Goal: Understand process/instructions

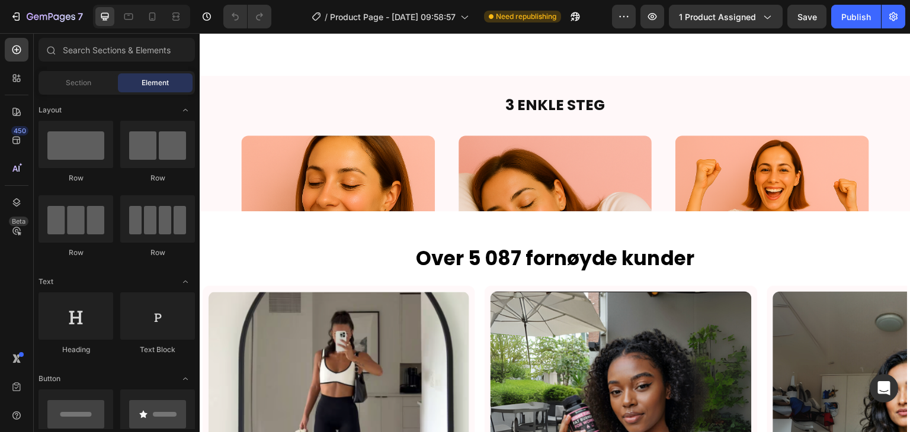
scroll to position [2283, 0]
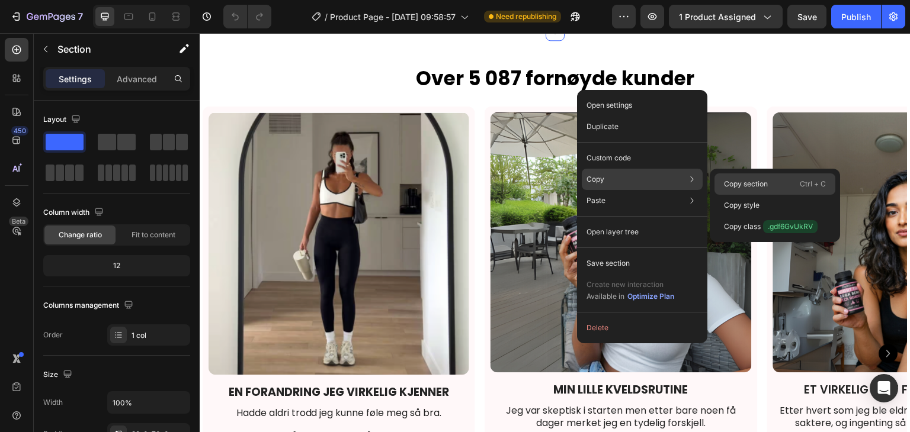
click at [730, 180] on p "Copy section" at bounding box center [746, 184] width 44 height 11
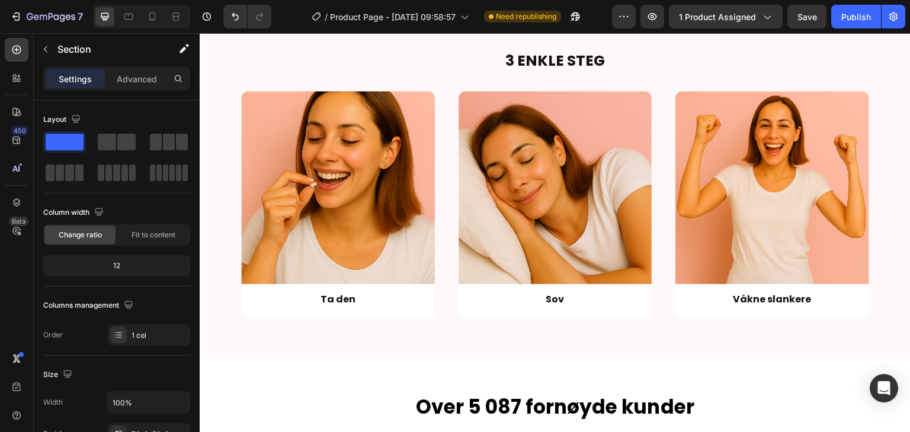
click at [873, 63] on div "Image Section 7 3 ENKLE STEG Heading Image Ta den Text Block Row Image Sov Text…" at bounding box center [555, 349] width 711 height 5151
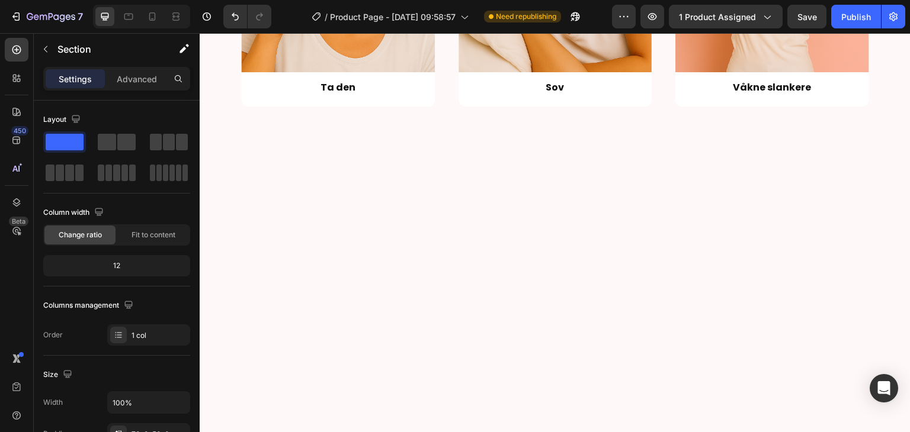
scroll to position [2161, 0]
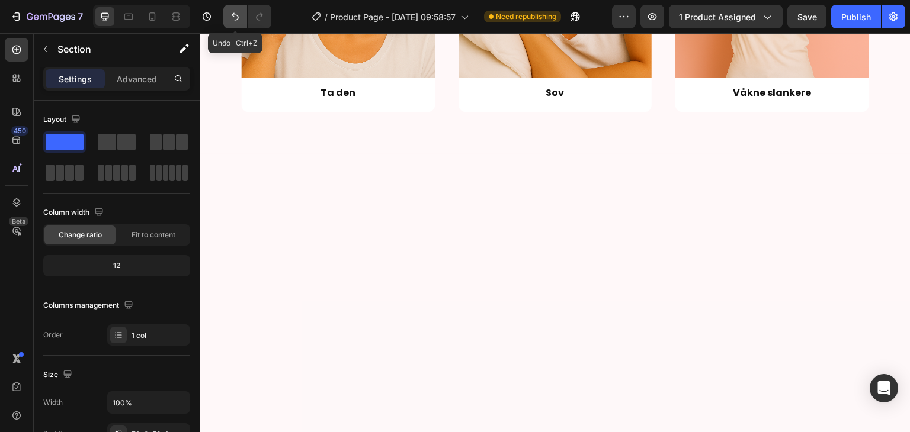
click at [235, 18] on icon "Undo/Redo" at bounding box center [235, 17] width 12 height 12
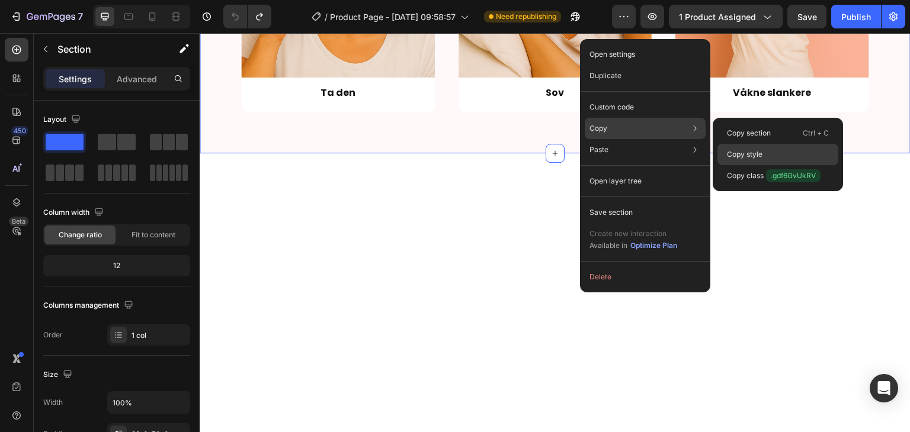
click at [730, 150] on p "Copy style" at bounding box center [745, 154] width 36 height 11
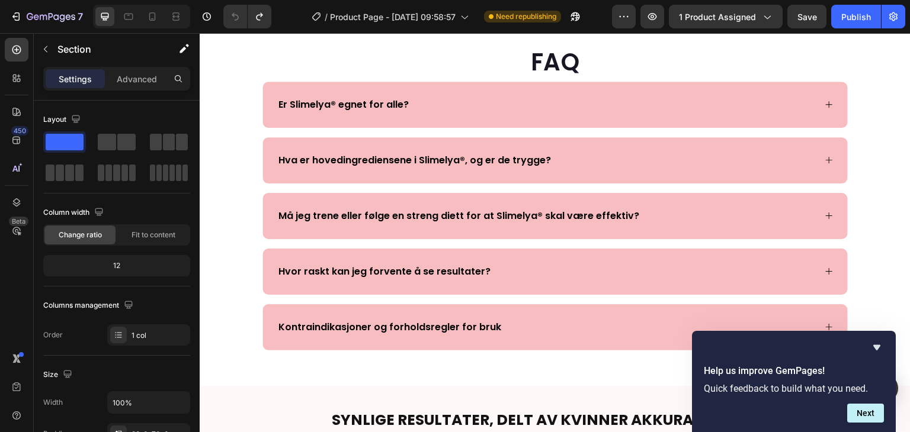
scroll to position [3244, 0]
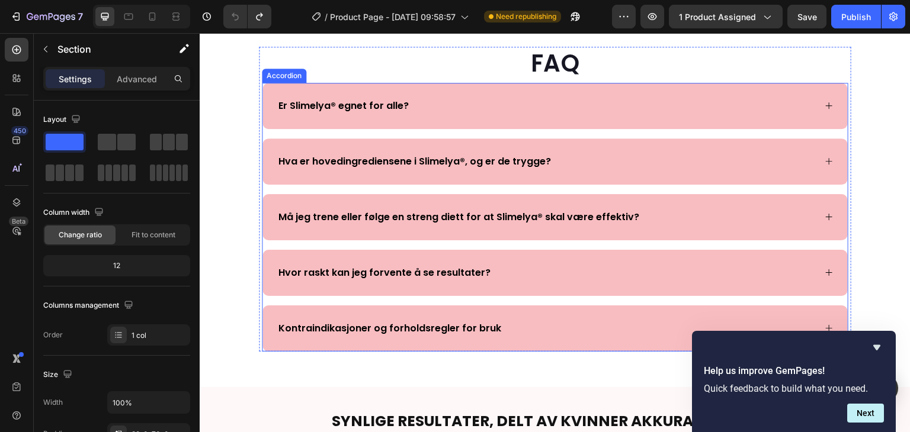
click at [336, 159] on p "Hva er hovedingrediensene i Slimelya®, og er de trygge?" at bounding box center [414, 162] width 272 height 14
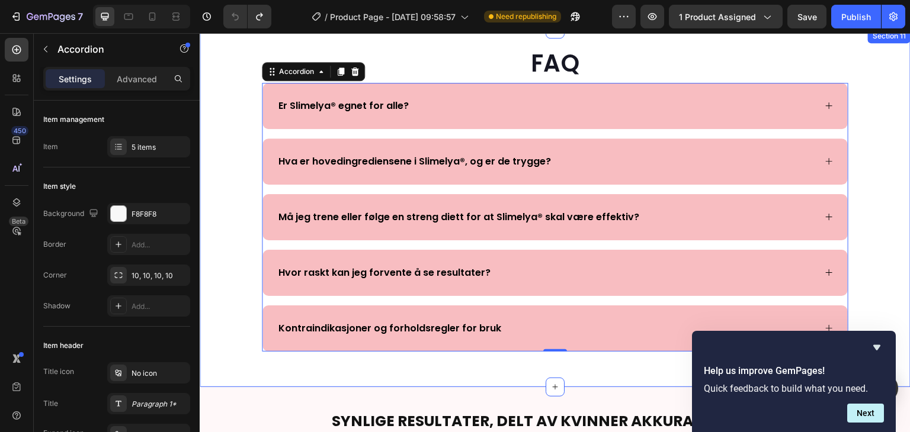
click at [220, 53] on div "FAQ Heading Er Slimelya® egnet for alle? Hva er hovedingrediensene i Slimelya®,…" at bounding box center [555, 192] width 711 height 320
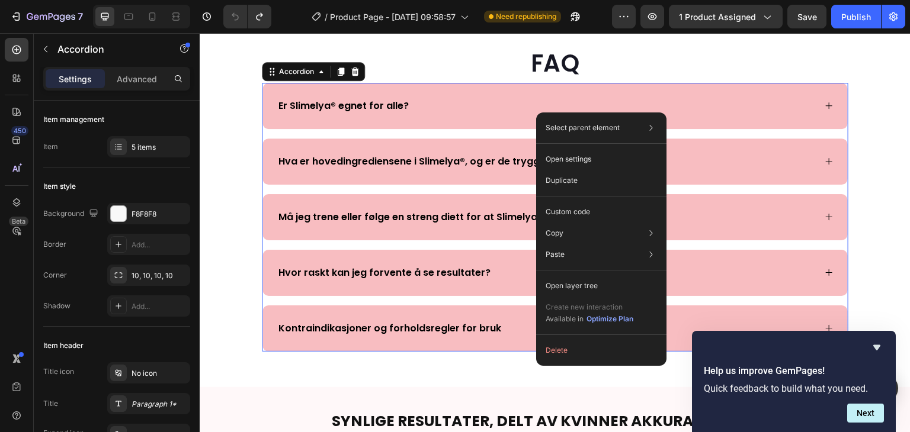
click at [363, 112] on p "Er Slimelya® egnet for alle?" at bounding box center [343, 106] width 130 height 14
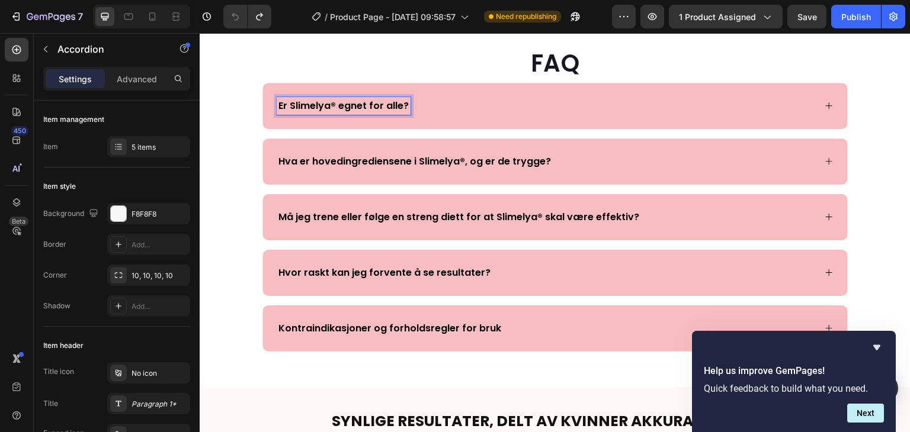
click at [593, 103] on div "Er Slimelya® egnet for alle?" at bounding box center [546, 106] width 538 height 18
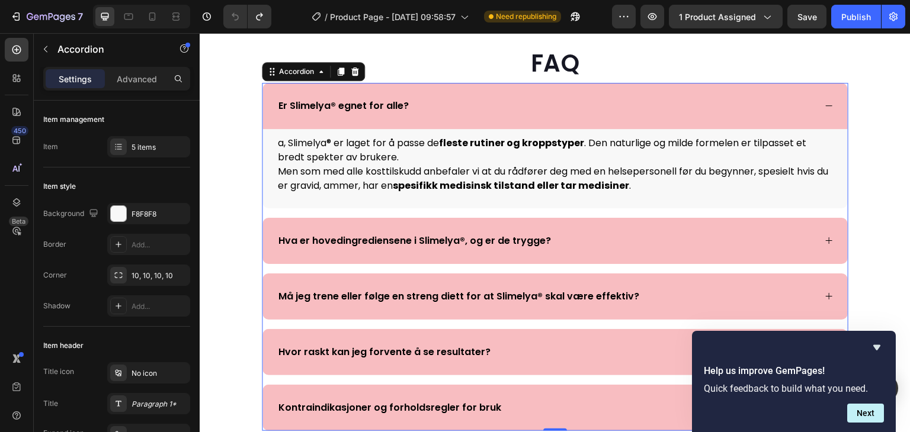
click at [576, 236] on div "Hva er hovedingrediensene i Slimelya®, og er de trygge?" at bounding box center [546, 241] width 538 height 18
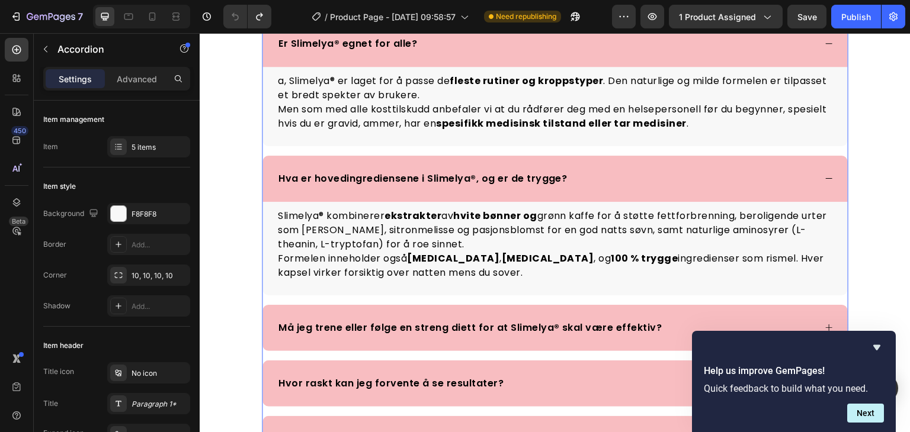
scroll to position [3307, 0]
click at [546, 316] on div "Må jeg trene eller følge en streng diett for at Slimelya® skal være effektiv?" at bounding box center [554, 327] width 585 height 46
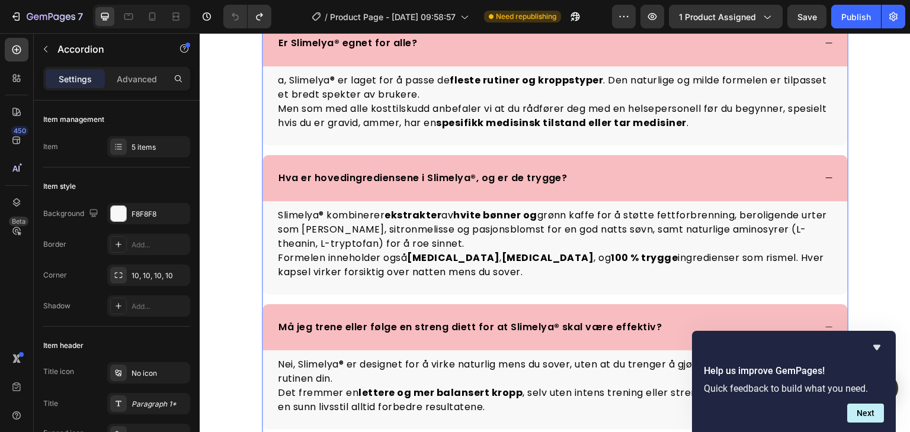
scroll to position [3481, 0]
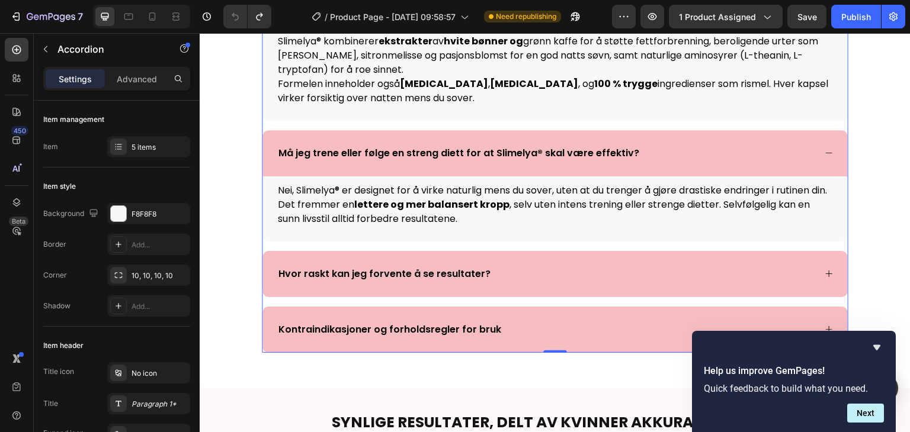
click at [533, 281] on div "Hvor raskt kan jeg forvente å se resultater?" at bounding box center [546, 274] width 538 height 18
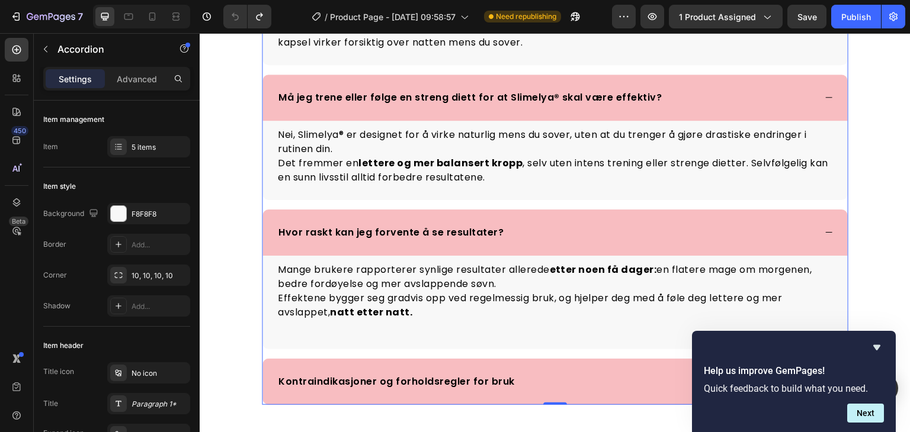
scroll to position [3538, 0]
click at [523, 373] on div "Kontraindikasjoner og forholdsregler for bruk" at bounding box center [546, 381] width 538 height 18
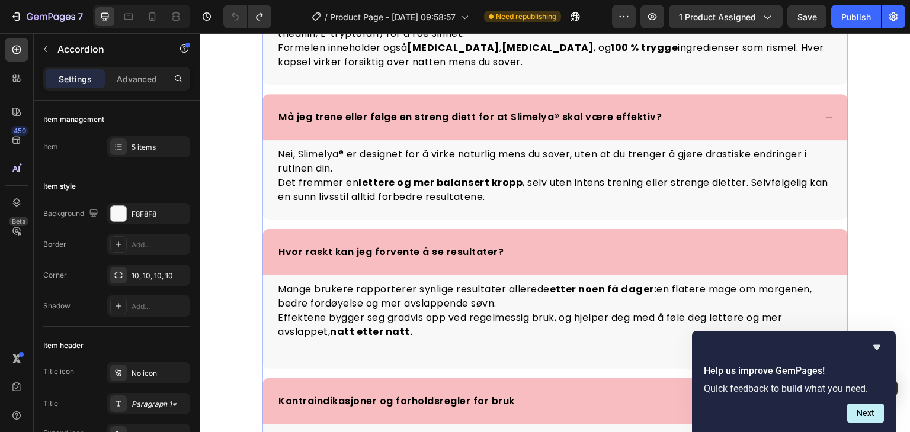
scroll to position [3516, 0]
click at [844, 278] on div "Er Slimelya® egnet for alle? a, Slimelya® er laget for å passe de fleste rutine…" at bounding box center [555, 185] width 586 height 751
click at [473, 248] on p "Hvor raskt kan jeg forvente å se resultater?" at bounding box center [390, 253] width 225 height 14
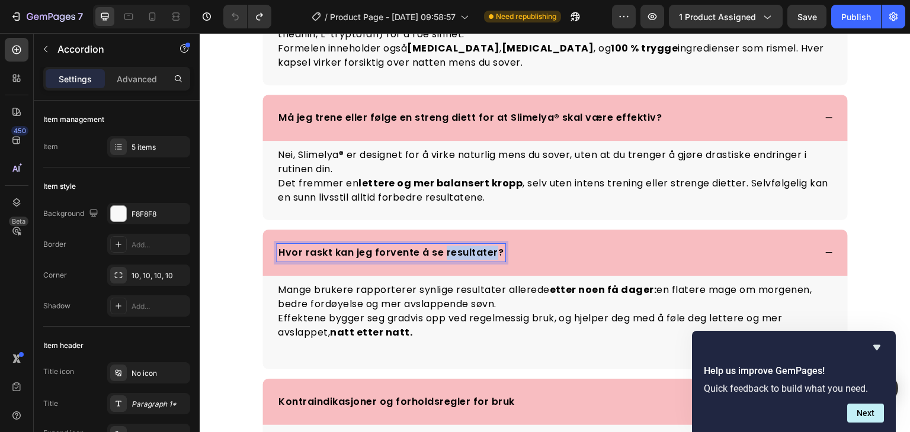
click at [473, 248] on p "Hvor raskt kan jeg forvente å se resultater?" at bounding box center [390, 253] width 225 height 14
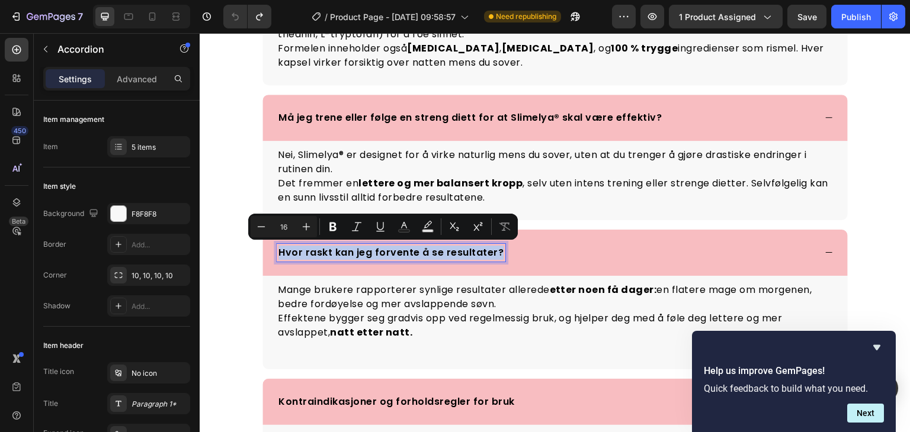
copy p "Hvor raskt kan jeg forvente å se resultater?"
